Goal: Complete application form

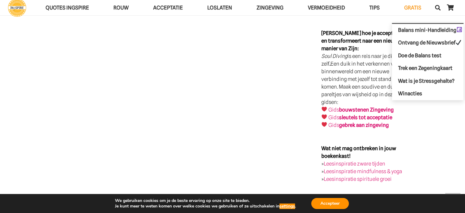
scroll to position [1163, 0]
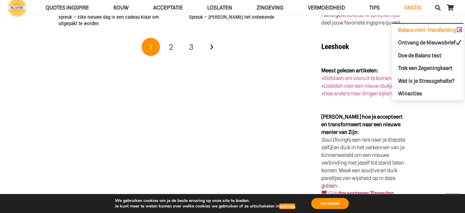
click at [416, 28] on span "Balans mini-Handleiding" at bounding box center [430, 30] width 64 height 6
click at [415, 66] on span "Trek een Zegeningkaart" at bounding box center [425, 68] width 54 height 6
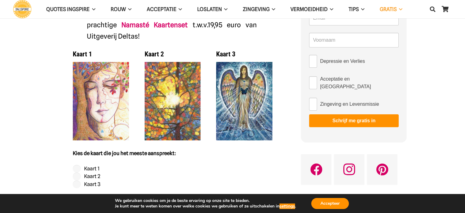
scroll to position [122, 0]
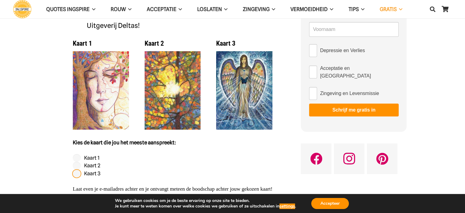
click at [76, 173] on input "Kaart 3" at bounding box center [77, 174] width 8 height 8
radio input "true"
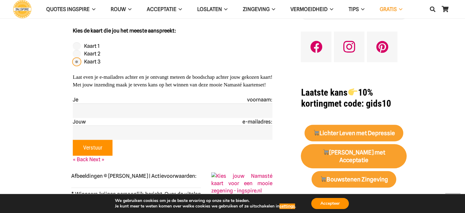
scroll to position [245, 0]
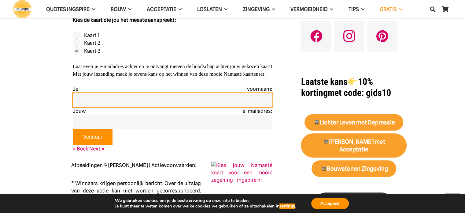
click at [100, 105] on input "text" at bounding box center [173, 99] width 200 height 15
type input "freya"
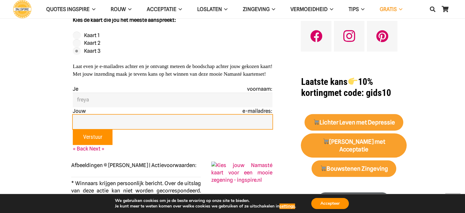
click at [81, 125] on input "email" at bounding box center [173, 121] width 200 height 15
type input "freya.lobbestael@hotmail.com"
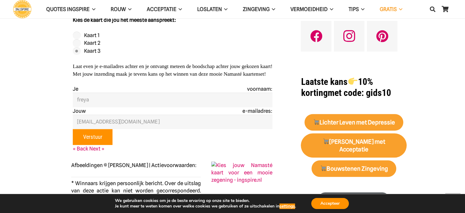
click at [88, 145] on input "Verstuur" at bounding box center [93, 137] width 40 height 16
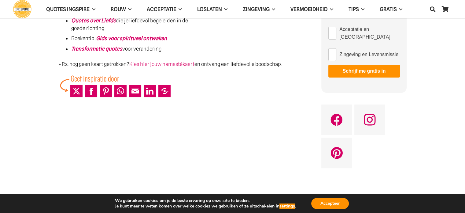
scroll to position [153, 0]
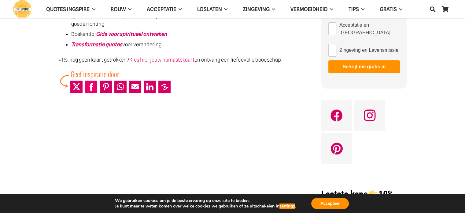
click at [91, 88] on link "Share to Facebook" at bounding box center [91, 86] width 12 height 12
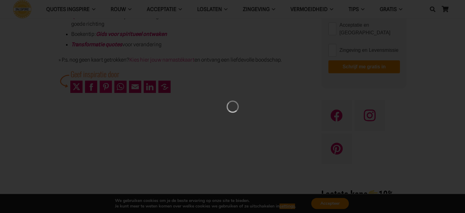
scroll to position [0, 0]
